Goal: Check status: Check status

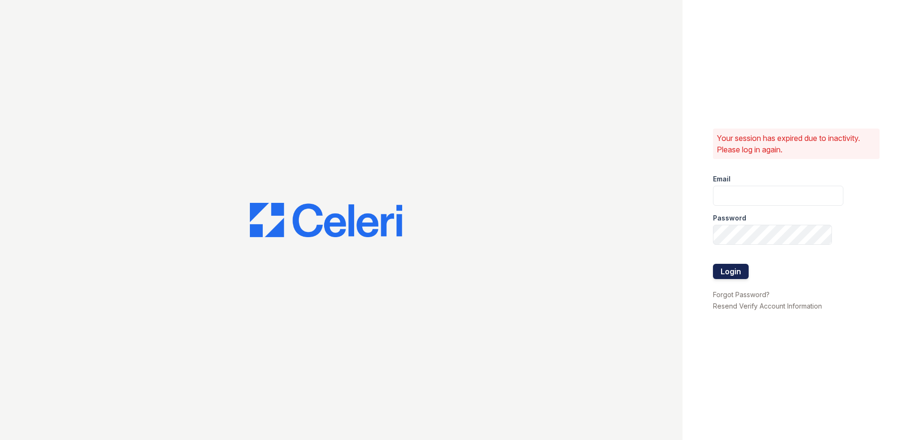
type input "[EMAIL_ADDRESS][DOMAIN_NAME]"
click at [725, 269] on button "Login" at bounding box center [731, 271] width 36 height 15
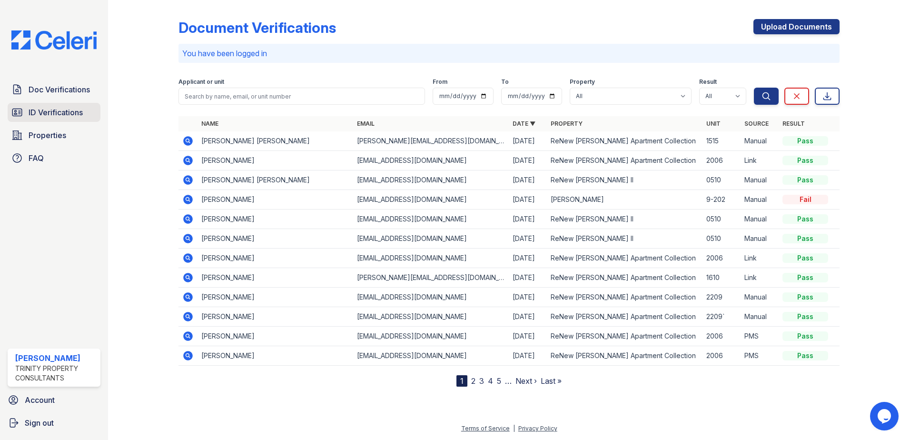
click at [55, 109] on span "ID Verifications" at bounding box center [56, 112] width 54 height 11
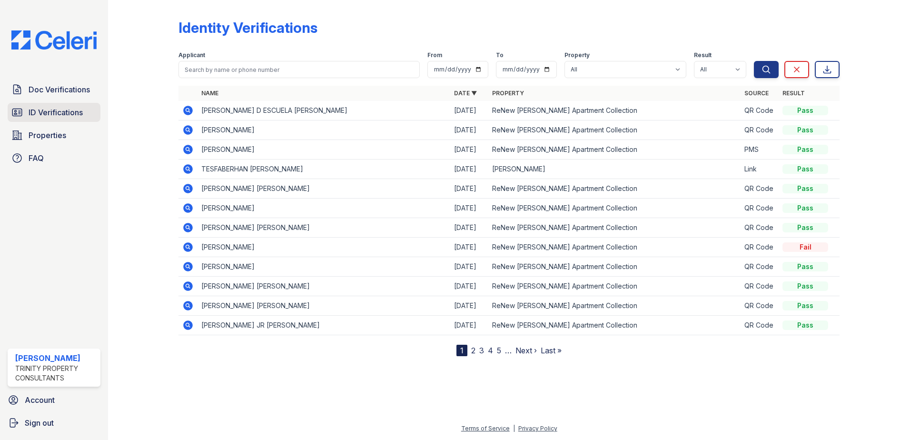
click at [80, 114] on span "ID Verifications" at bounding box center [56, 112] width 54 height 11
click at [188, 169] on icon at bounding box center [187, 168] width 2 height 2
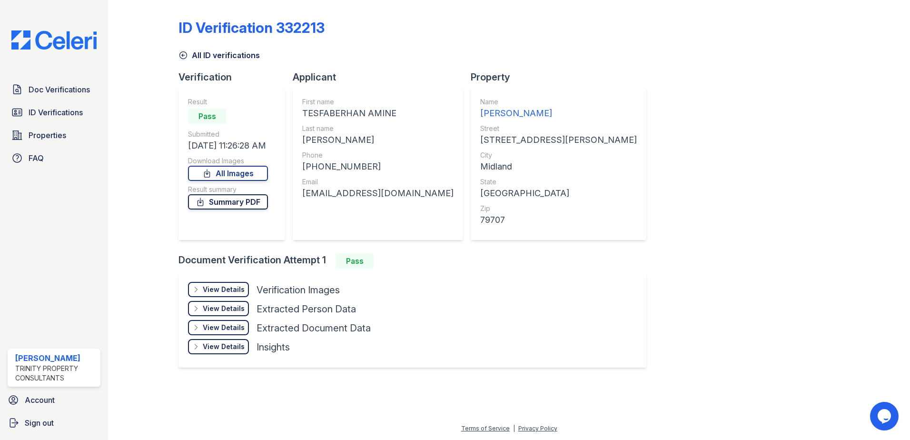
click at [239, 205] on link "Summary PDF" at bounding box center [228, 201] width 80 height 15
click at [229, 289] on div "View Details" at bounding box center [224, 290] width 42 height 10
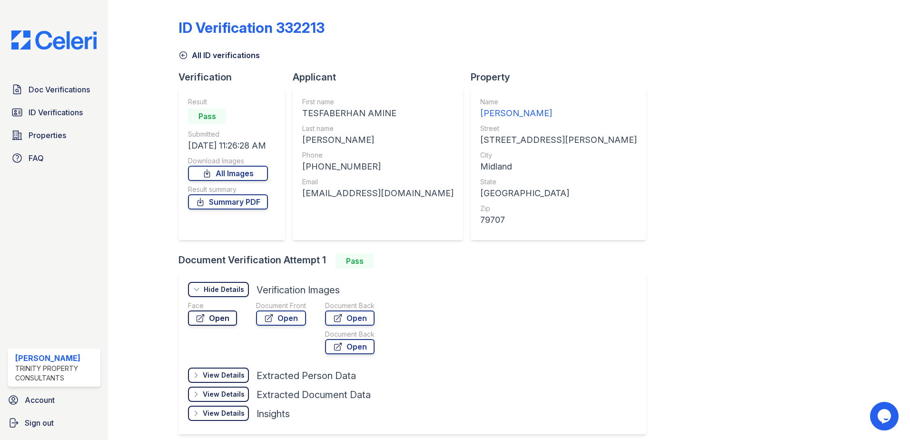
click at [223, 319] on link "Open" at bounding box center [212, 317] width 49 height 15
click at [294, 316] on link "Open" at bounding box center [281, 317] width 50 height 15
